Goal: Task Accomplishment & Management: Use online tool/utility

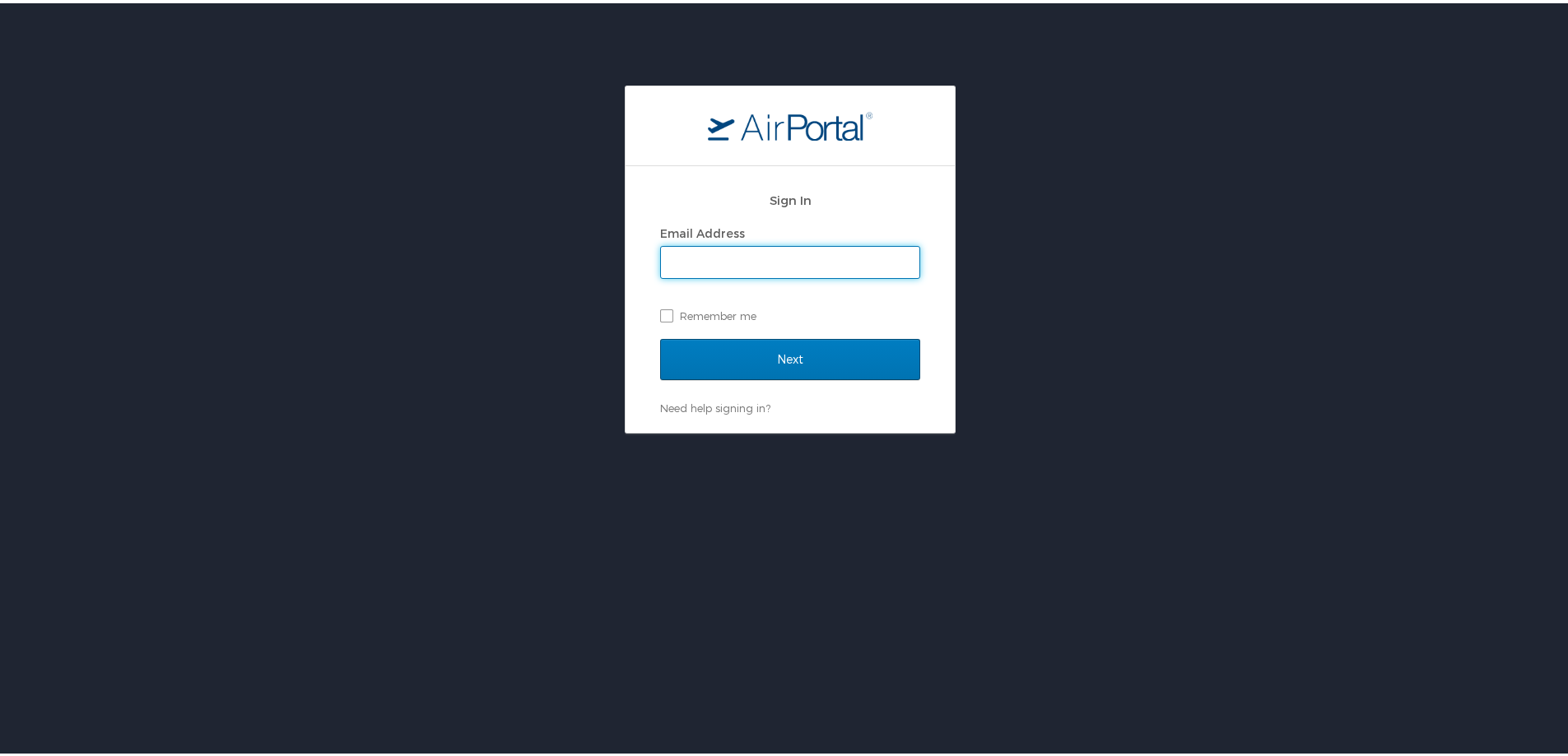
click at [702, 266] on input "Email Address" at bounding box center [790, 259] width 259 height 31
type input "[PERSON_NAME][EMAIL_ADDRESS][PERSON_NAME][PERSON_NAME][DOMAIN_NAME]"
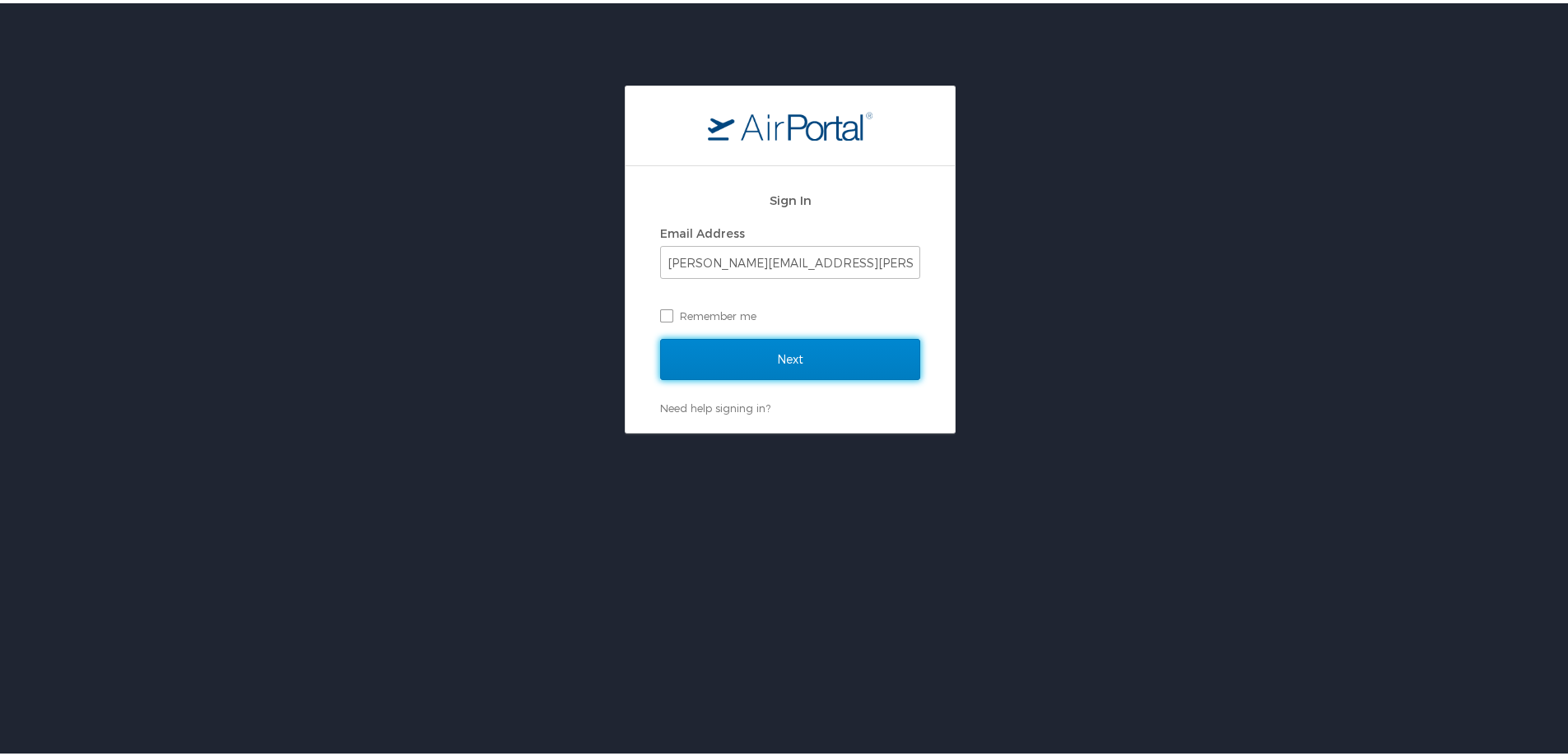
click at [772, 360] on input "Next" at bounding box center [790, 357] width 260 height 41
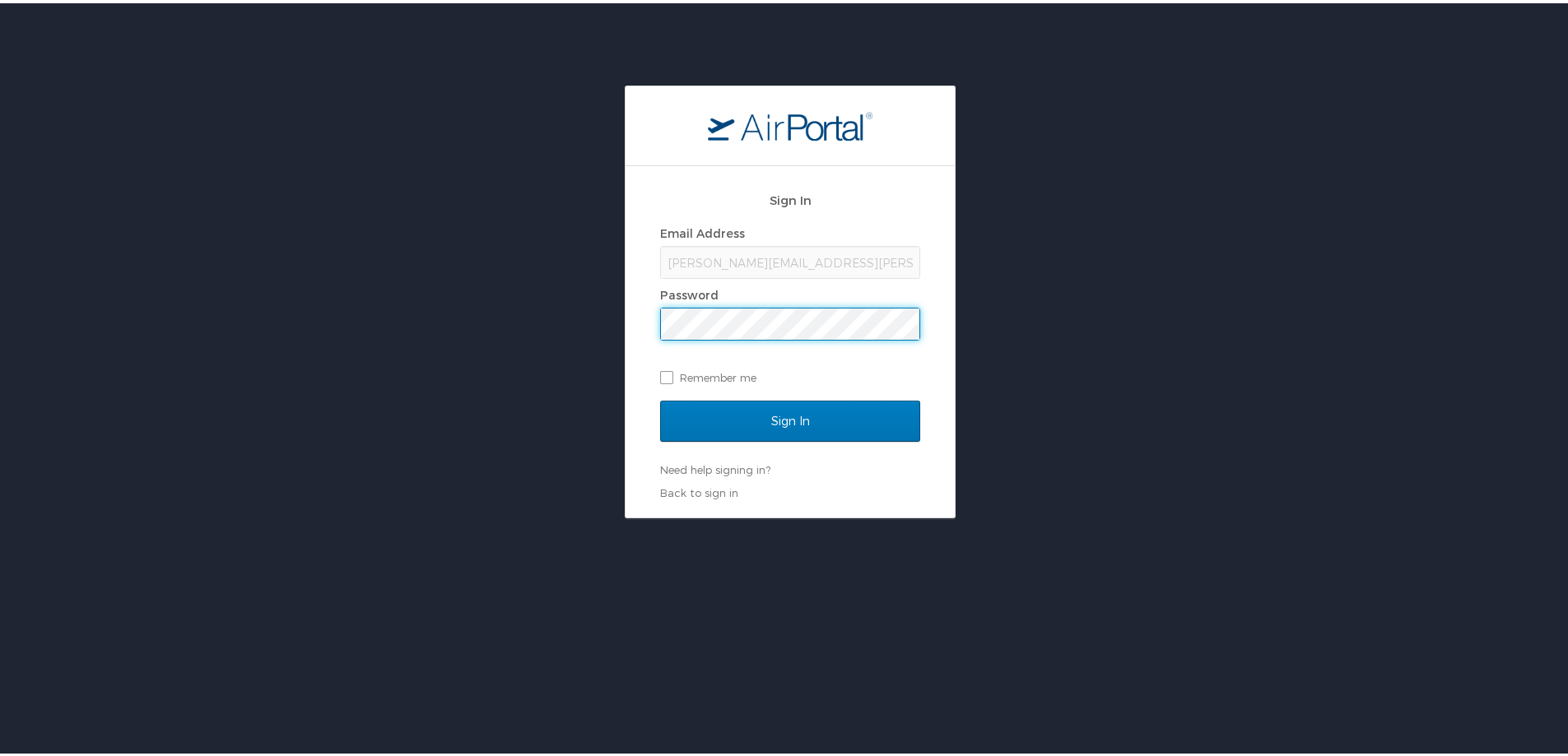
click at [660, 398] on input "Sign In" at bounding box center [790, 418] width 260 height 41
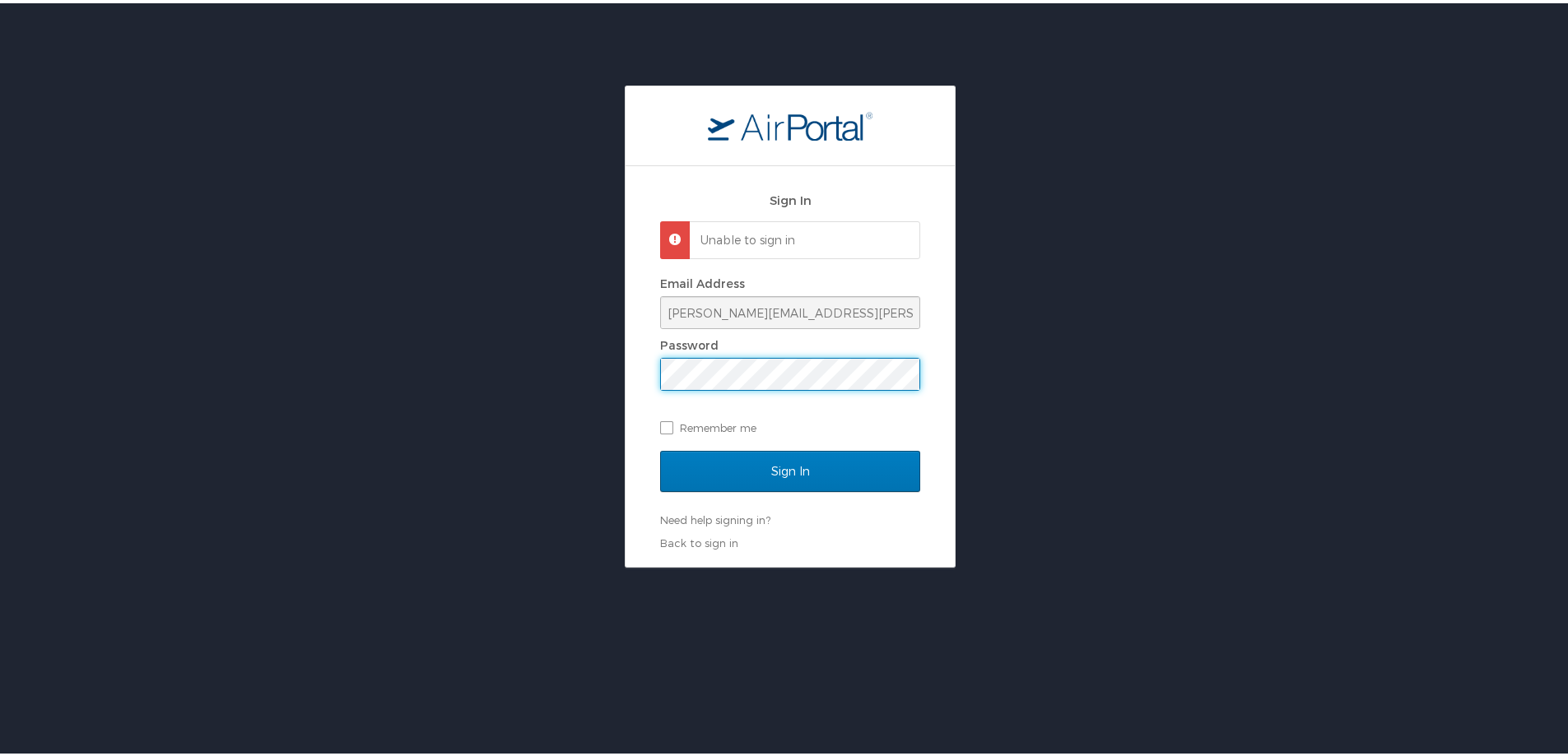
click at [559, 376] on div "Sign In Unable to sign in Email Address [EMAIL_ADDRESS][DOMAIN_NAME] Password R…" at bounding box center [790, 323] width 1580 height 482
click at [660, 448] on input "Sign In" at bounding box center [790, 468] width 260 height 41
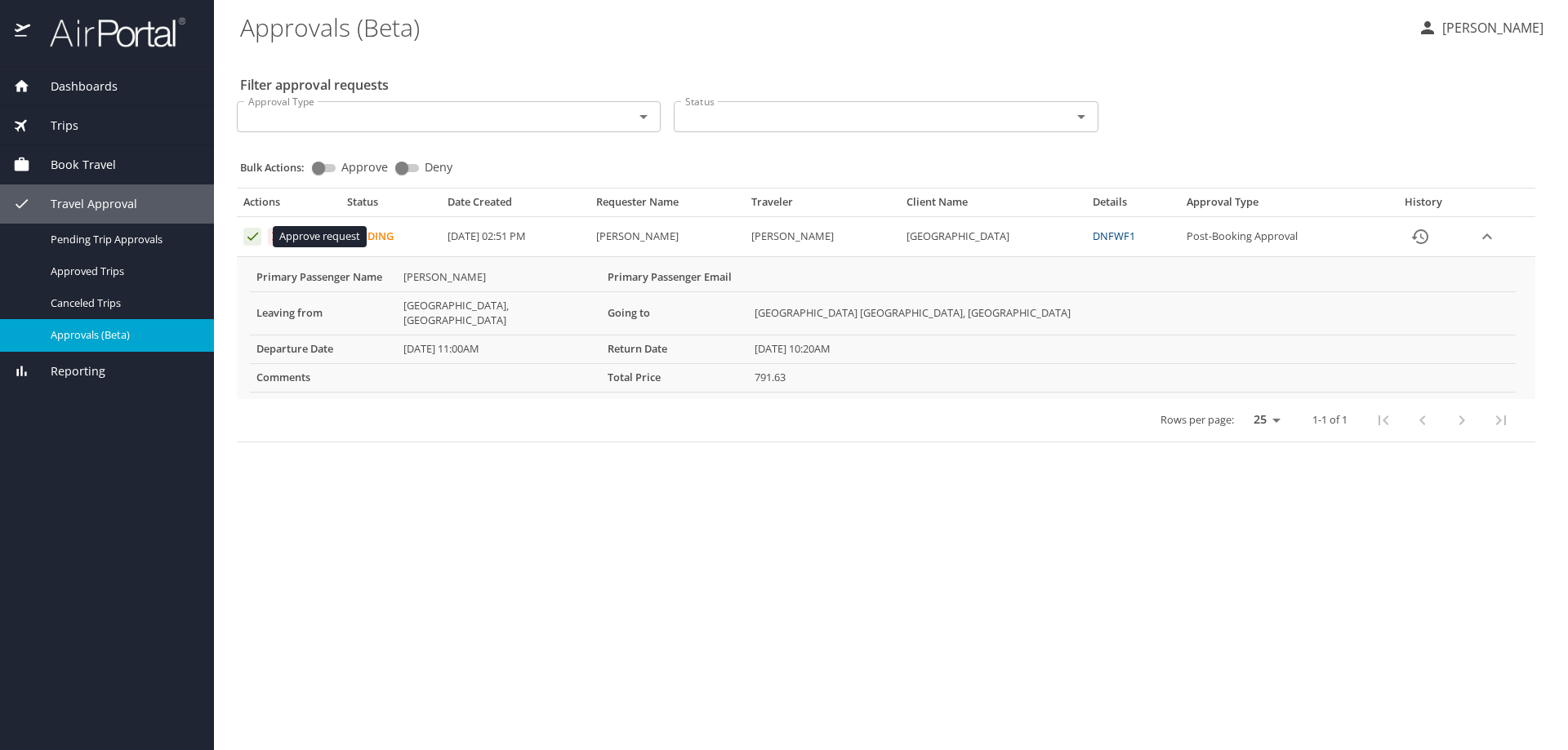
click at [254, 242] on icon "Approval table" at bounding box center [252, 236] width 15 height 15
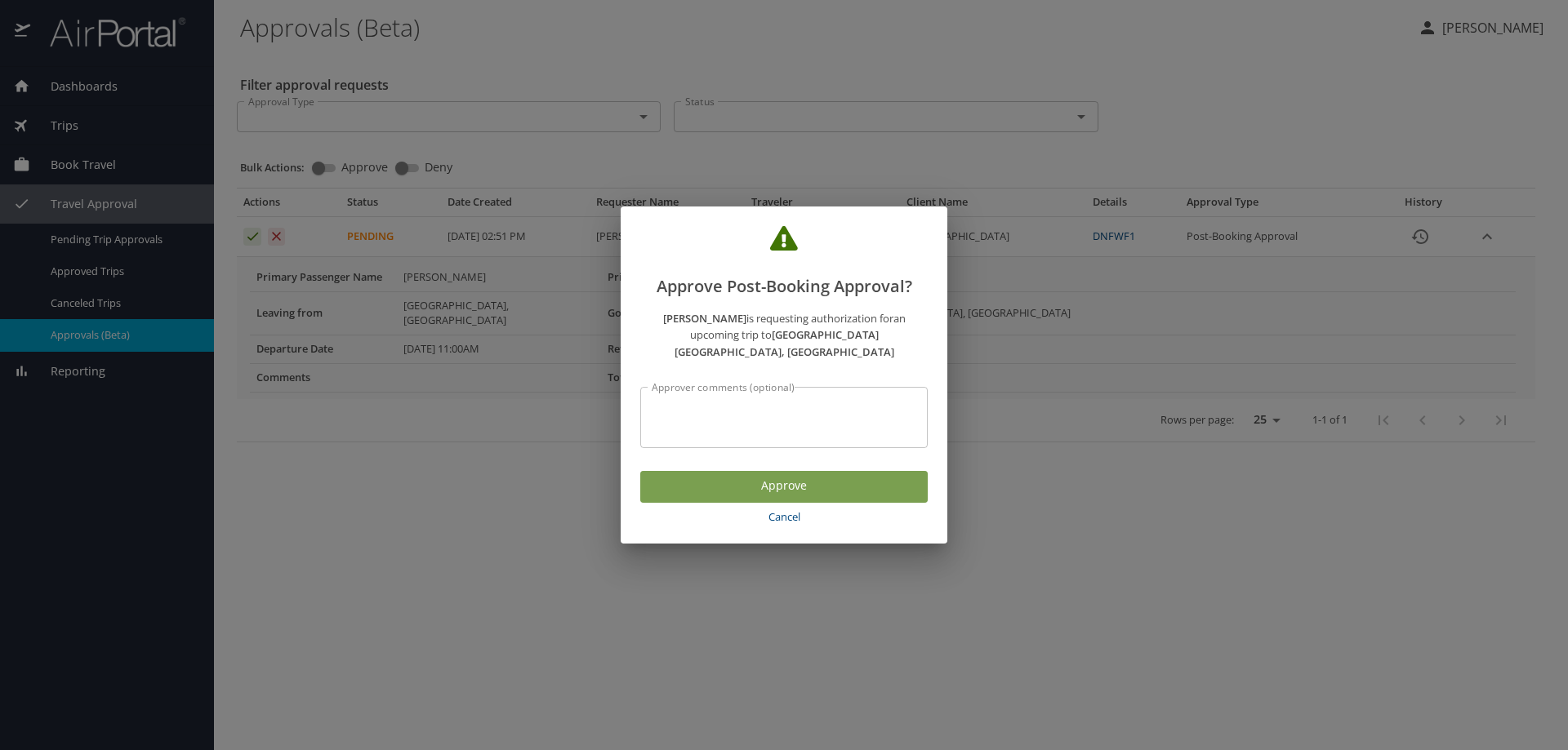
click at [697, 476] on span "Approve" at bounding box center [784, 486] width 262 height 20
